Goal: Transaction & Acquisition: Obtain resource

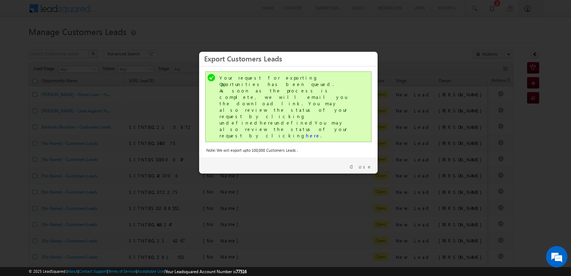
click at [364, 163] on link "Close" at bounding box center [361, 166] width 22 height 6
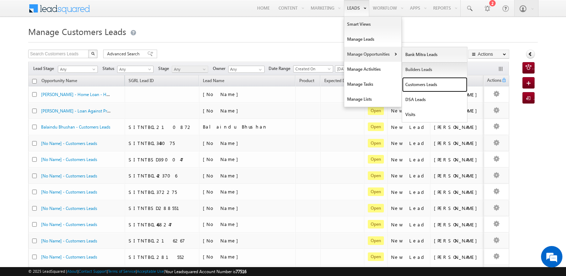
click at [414, 79] on link "Customers Leads" at bounding box center [434, 84] width 65 height 15
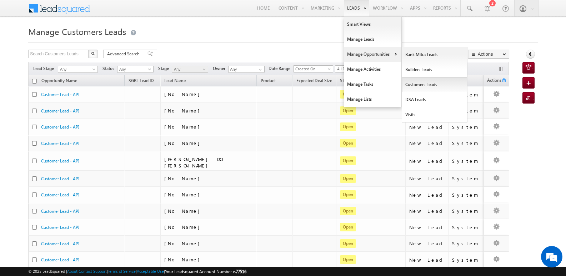
click at [414, 82] on link "Customers Leads" at bounding box center [434, 84] width 65 height 15
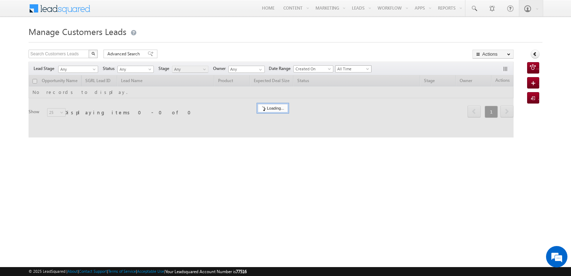
click at [355, 70] on span "All Time" at bounding box center [353, 69] width 34 height 6
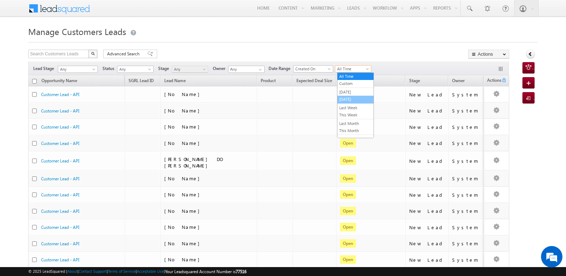
click at [353, 101] on link "[DATE]" at bounding box center [355, 99] width 36 height 6
click at [379, 46] on div "Manage Customers Leads Search Customers Leads X 327 results found Advanced Sear…" at bounding box center [282, 279] width 509 height 511
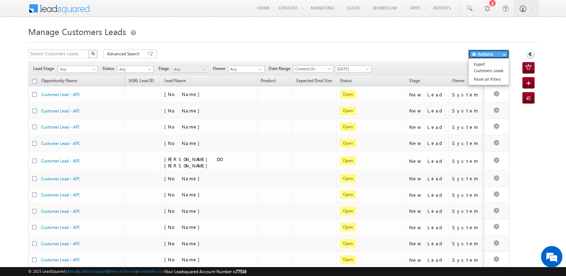
click at [493, 55] on button "Actions" at bounding box center [488, 54] width 41 height 9
drag, startPoint x: 490, startPoint y: 68, endPoint x: 418, endPoint y: 51, distance: 74.4
click at [418, 51] on div "Search Customers Leads X 327 results found Advanced Search Advanced search resu…" at bounding box center [268, 55] width 481 height 10
click at [478, 57] on button "Actions" at bounding box center [488, 54] width 41 height 9
click at [479, 64] on link "Export Customers Leads" at bounding box center [488, 67] width 40 height 15
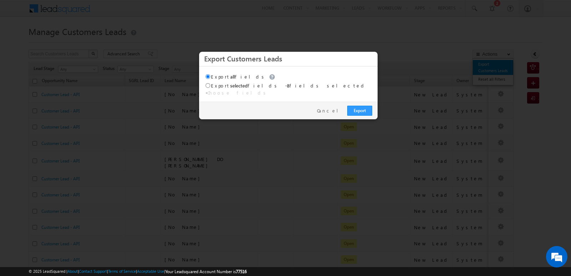
click at [479, 64] on div at bounding box center [285, 138] width 571 height 276
click at [363, 106] on link "Export" at bounding box center [359, 111] width 25 height 10
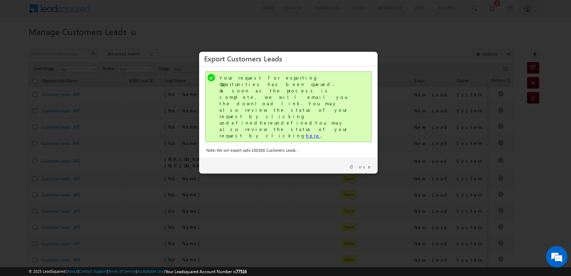
click at [306, 132] on link "here" at bounding box center [313, 135] width 15 height 6
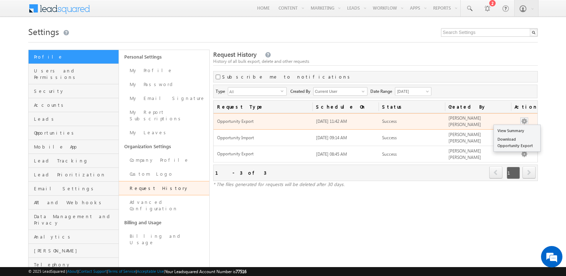
click at [523, 119] on button "button" at bounding box center [523, 121] width 7 height 7
click at [517, 140] on link "Download Opportunity Export" at bounding box center [517, 142] width 46 height 15
